Goal: Download file/media

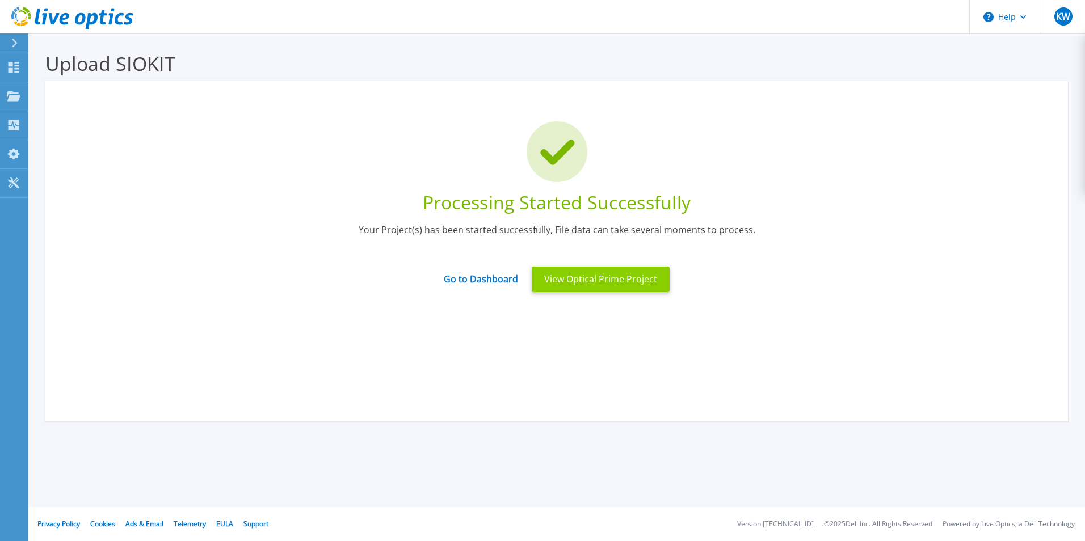
click at [562, 278] on button "View Optical Prime Project" at bounding box center [601, 280] width 138 height 26
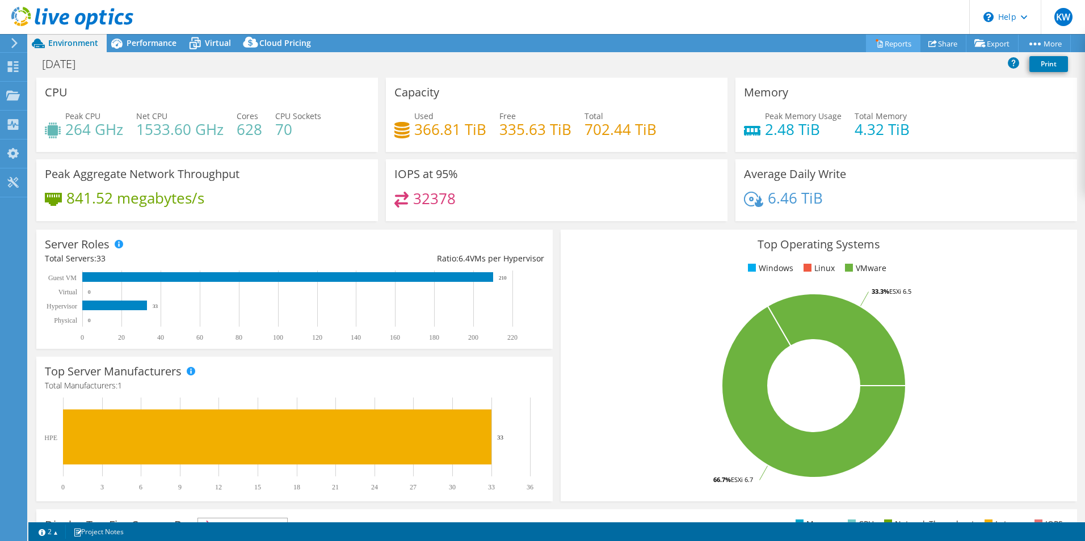
click at [875, 48] on link "Reports" at bounding box center [893, 44] width 54 height 18
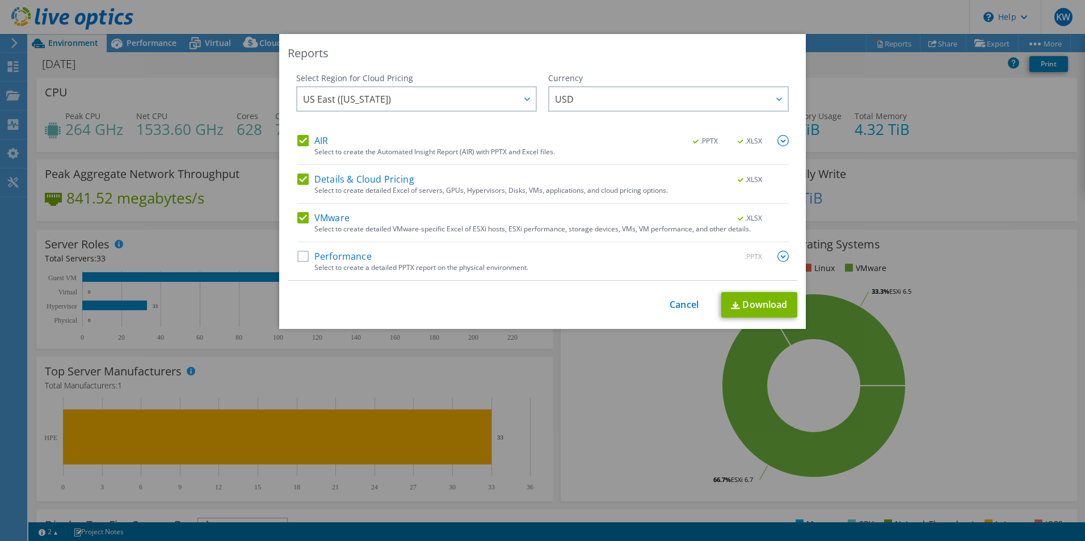
click at [301, 252] on label "Performance" at bounding box center [334, 256] width 74 height 11
click at [0, 0] on input "Performance" at bounding box center [0, 0] width 0 height 0
click at [300, 179] on label "Details & Cloud Pricing" at bounding box center [355, 179] width 117 height 11
click at [0, 0] on input "Details & Cloud Pricing" at bounding box center [0, 0] width 0 height 0
click at [297, 258] on label "Performance" at bounding box center [334, 256] width 74 height 11
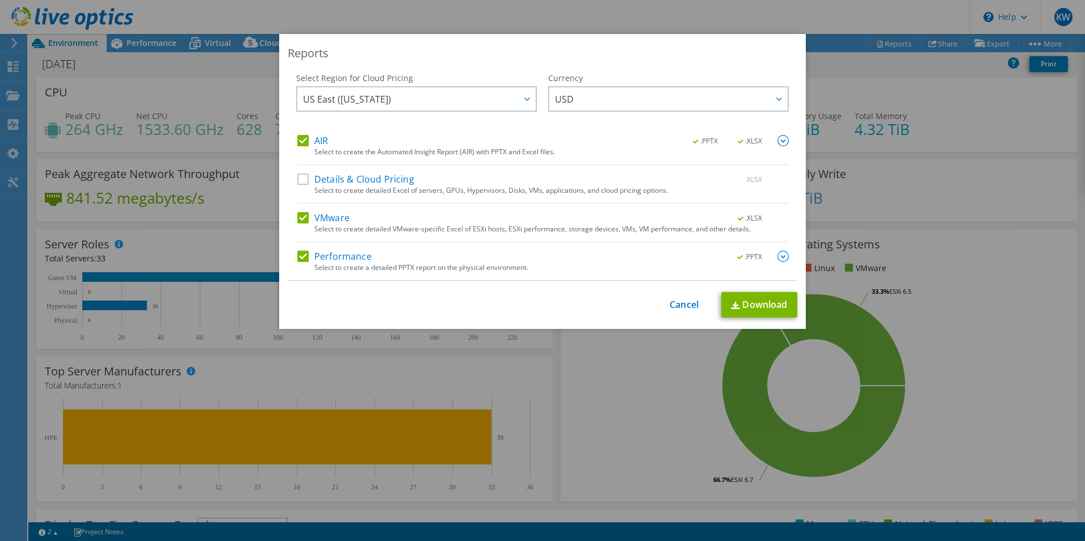
click at [0, 0] on input "Performance" at bounding box center [0, 0] width 0 height 0
click at [750, 304] on link "Download" at bounding box center [759, 305] width 76 height 26
click at [683, 304] on link "Cancel" at bounding box center [684, 305] width 29 height 11
